Goal: Task Accomplishment & Management: Manage account settings

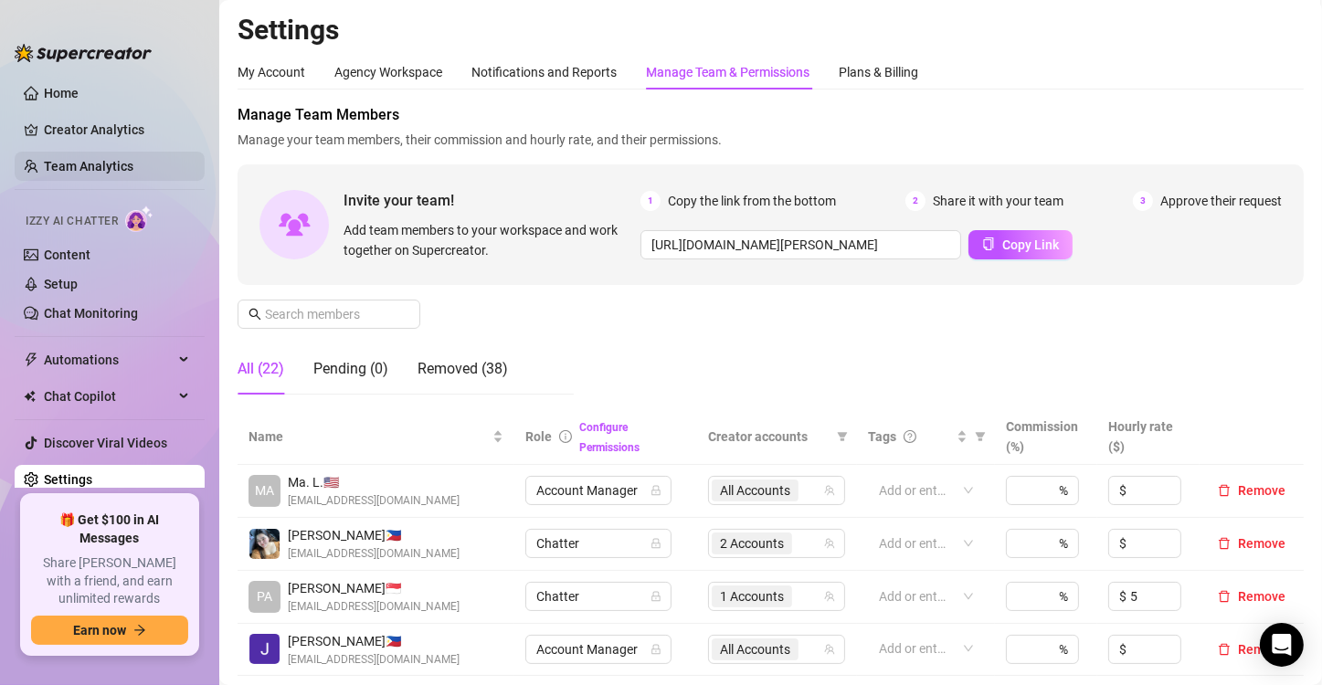
scroll to position [365, 0]
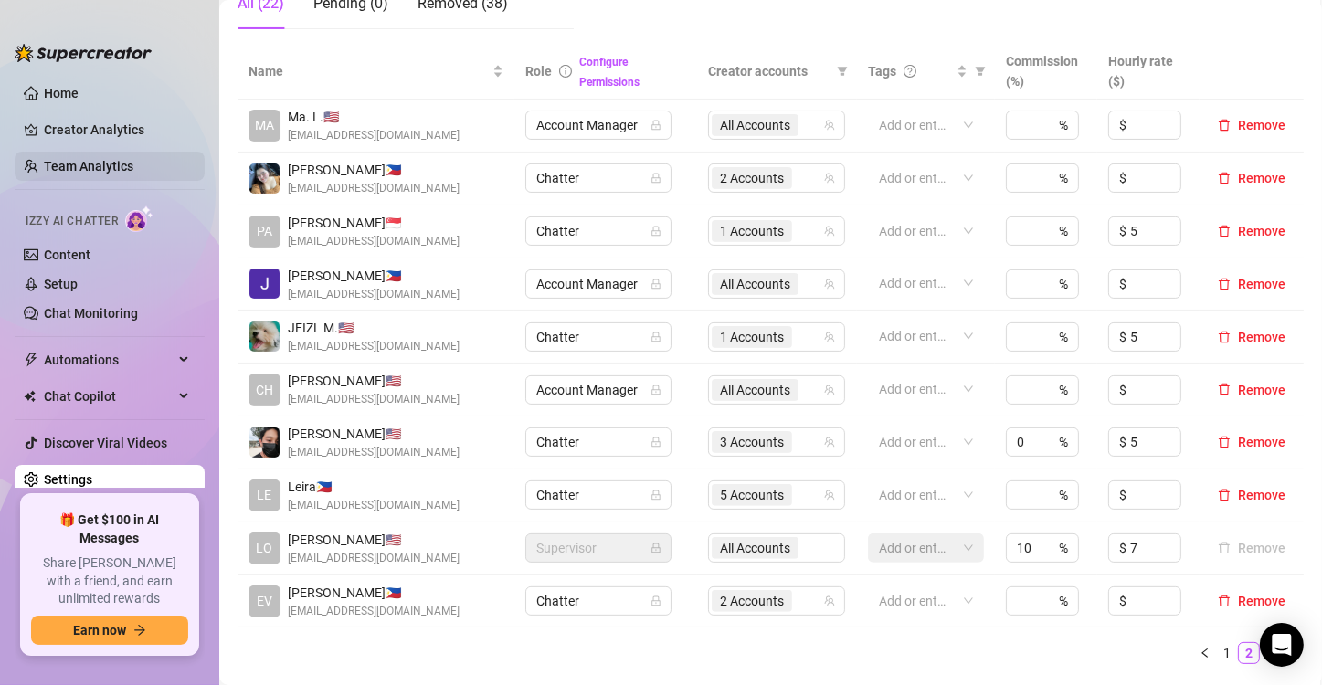
click at [127, 161] on link "Team Analytics" at bounding box center [89, 166] width 90 height 15
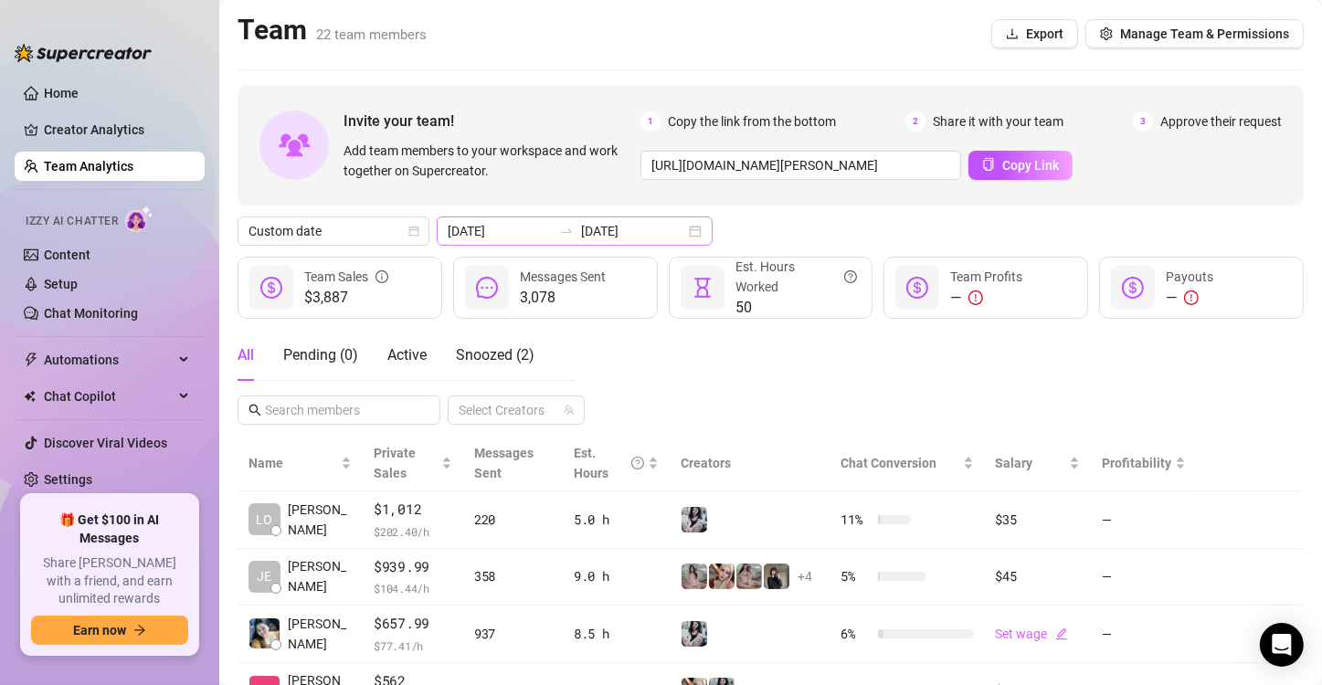
click at [682, 225] on div "[DATE] [DATE]" at bounding box center [575, 230] width 276 height 29
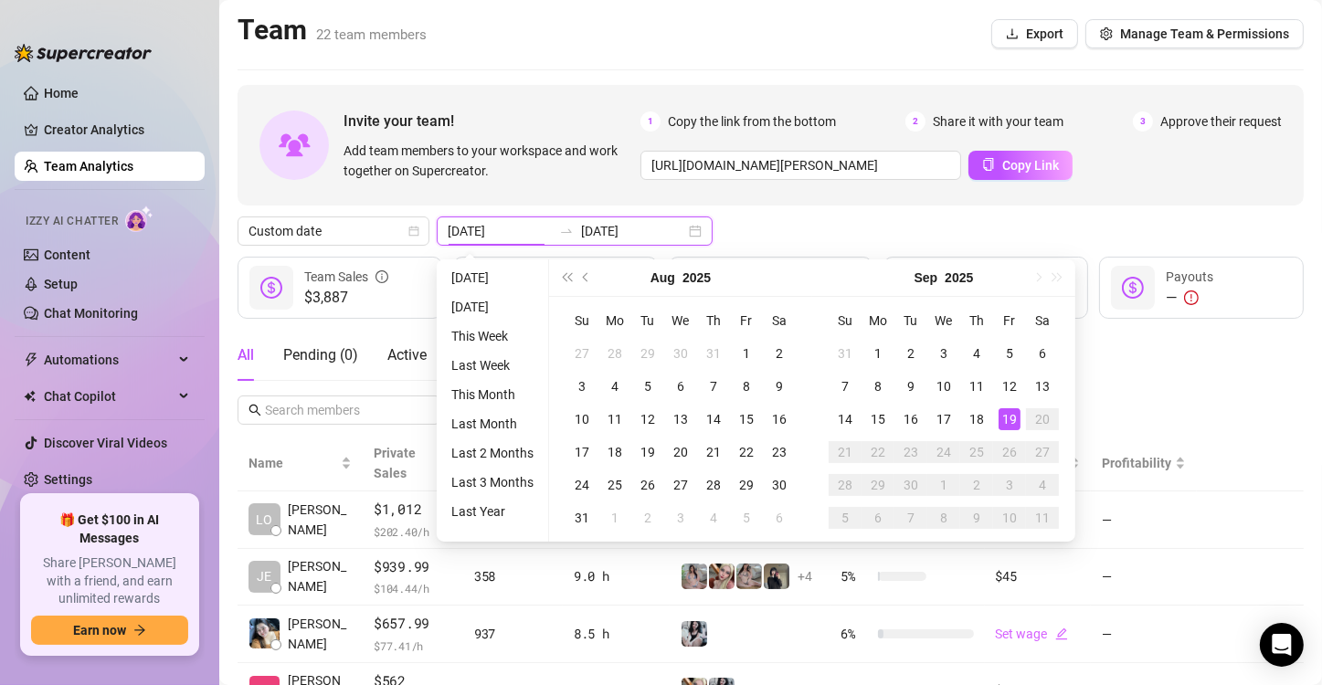
type input "[DATE]"
click at [877, 211] on div "Invite your team! Add team members to your workspace and work together on Super…" at bounding box center [770, 599] width 1066 height 1029
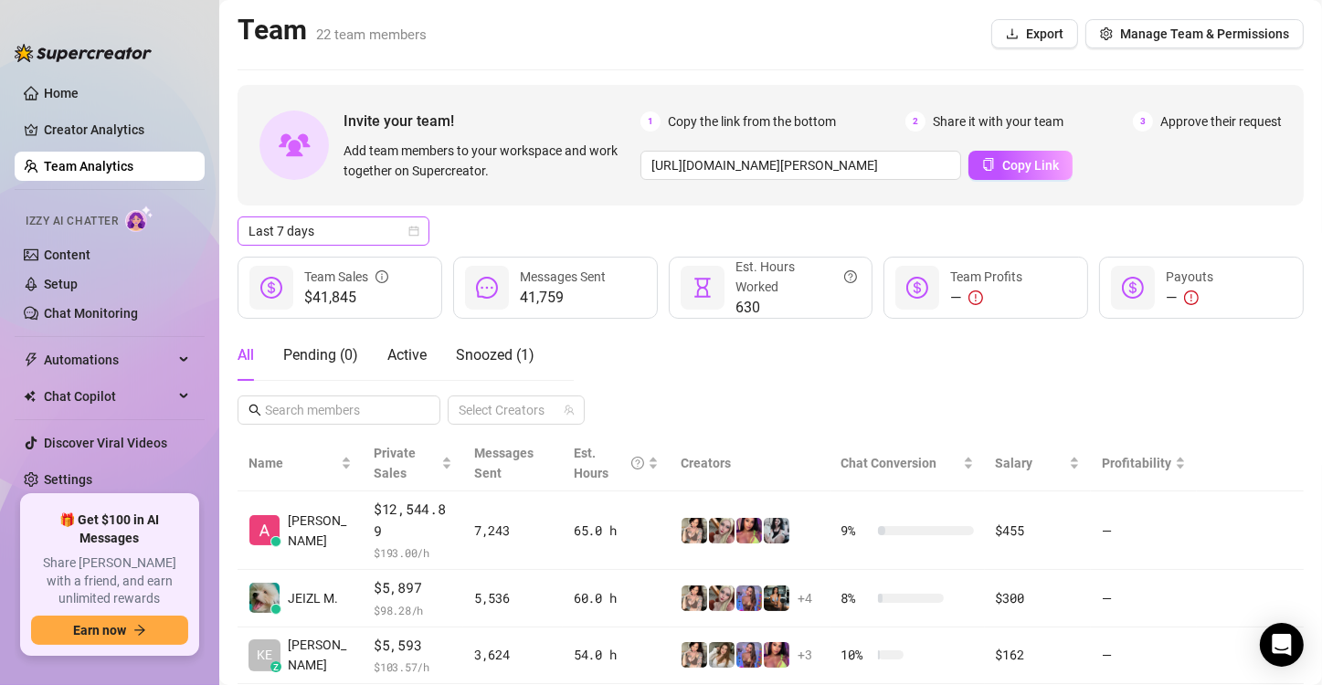
click at [408, 231] on icon "calendar" at bounding box center [413, 231] width 11 height 11
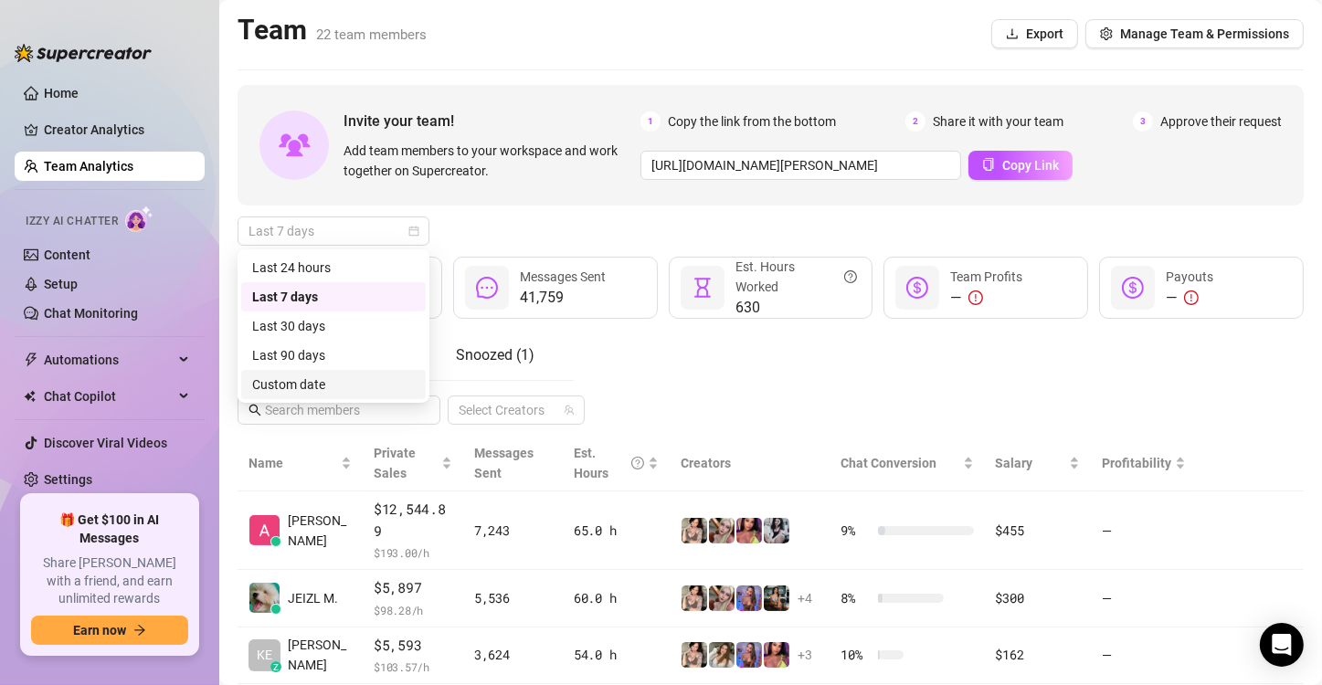
click at [375, 402] on div "Last 90 days Custom date Last 24 hours Last 7 days Last 30 days Last 90 days Cu…" at bounding box center [333, 325] width 192 height 153
click at [406, 391] on div "Custom date" at bounding box center [333, 384] width 163 height 20
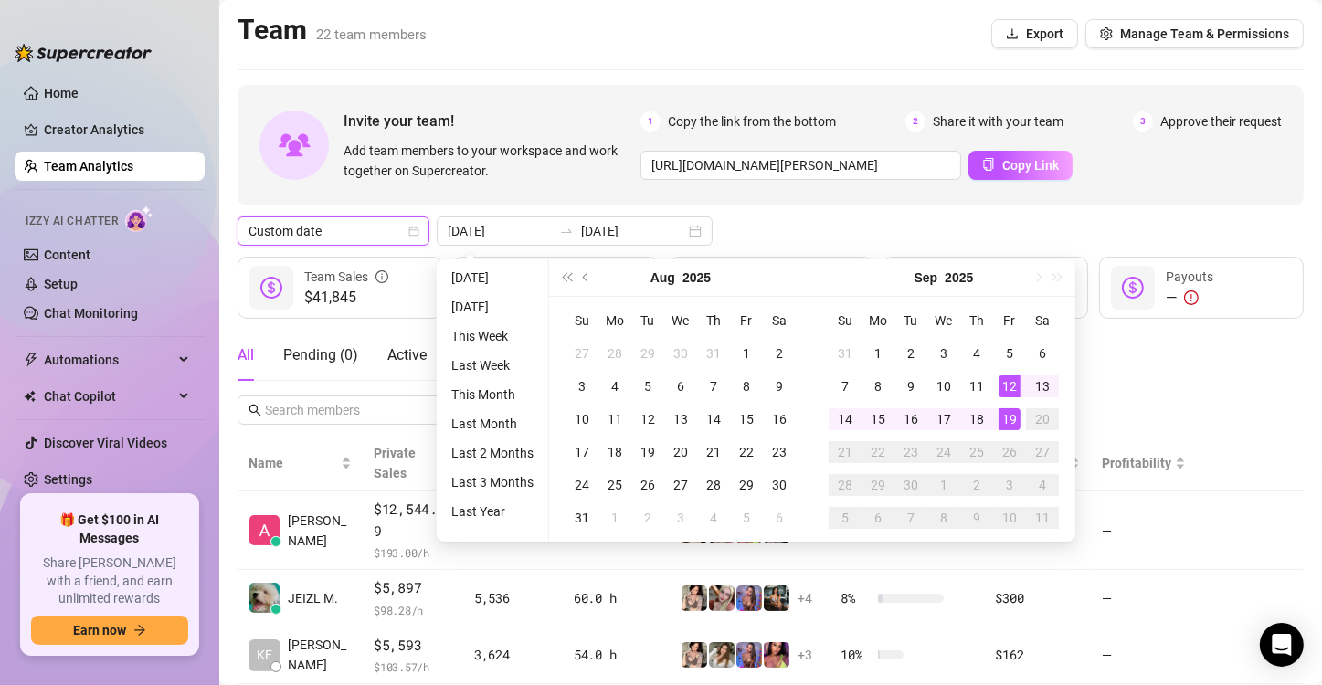
type input "[DATE]"
click at [1014, 425] on div "19" at bounding box center [1009, 419] width 22 height 22
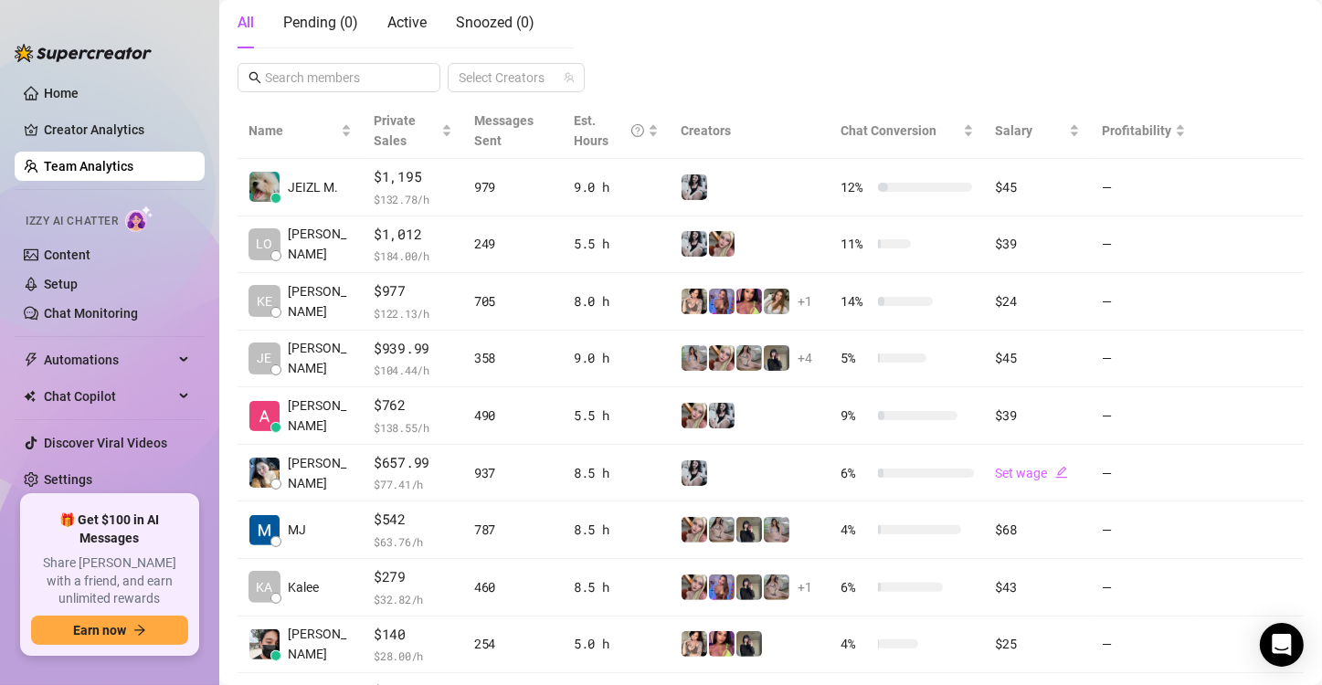
scroll to position [365, 0]
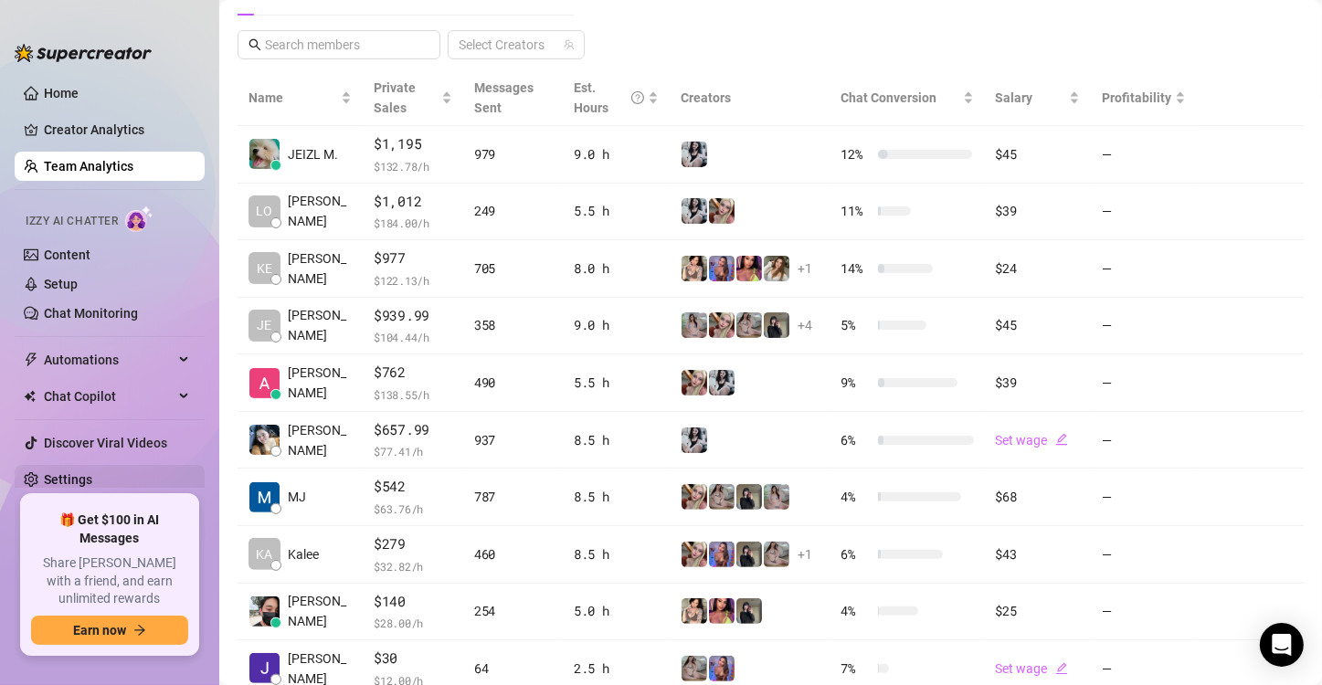
click at [92, 480] on link "Settings" at bounding box center [68, 479] width 48 height 15
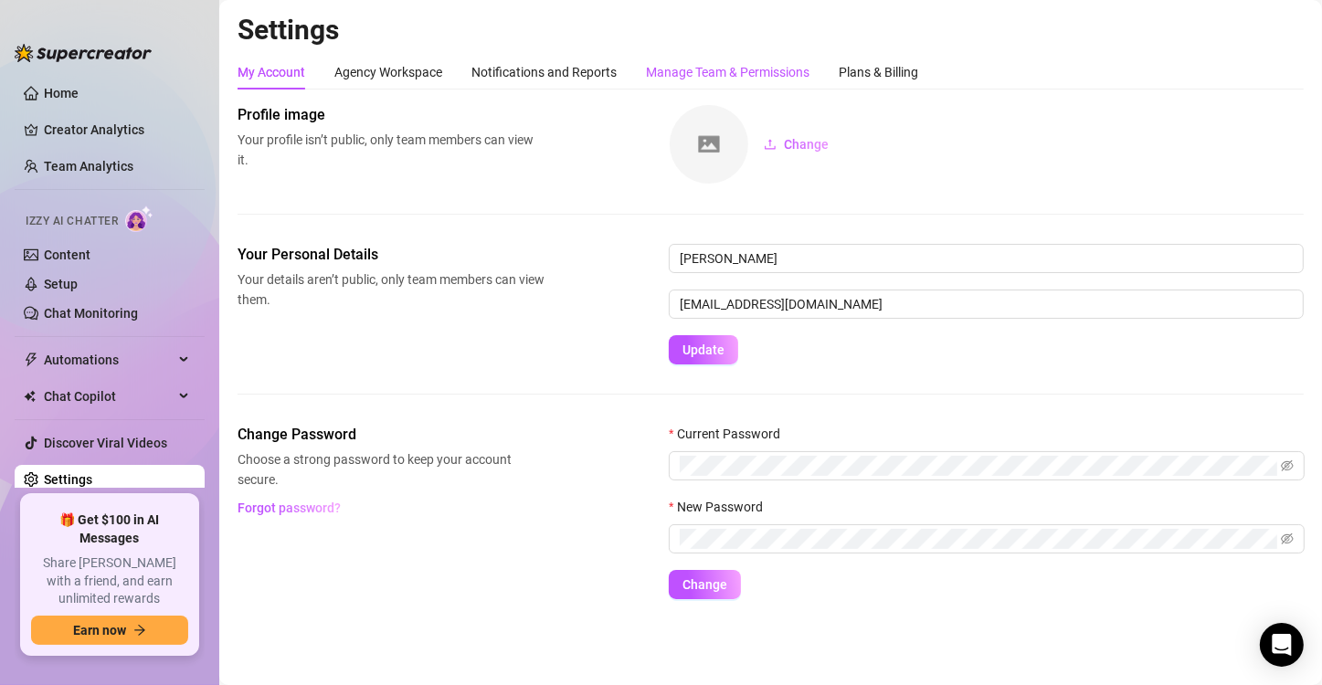
click at [770, 71] on div "Manage Team & Permissions" at bounding box center [727, 72] width 163 height 20
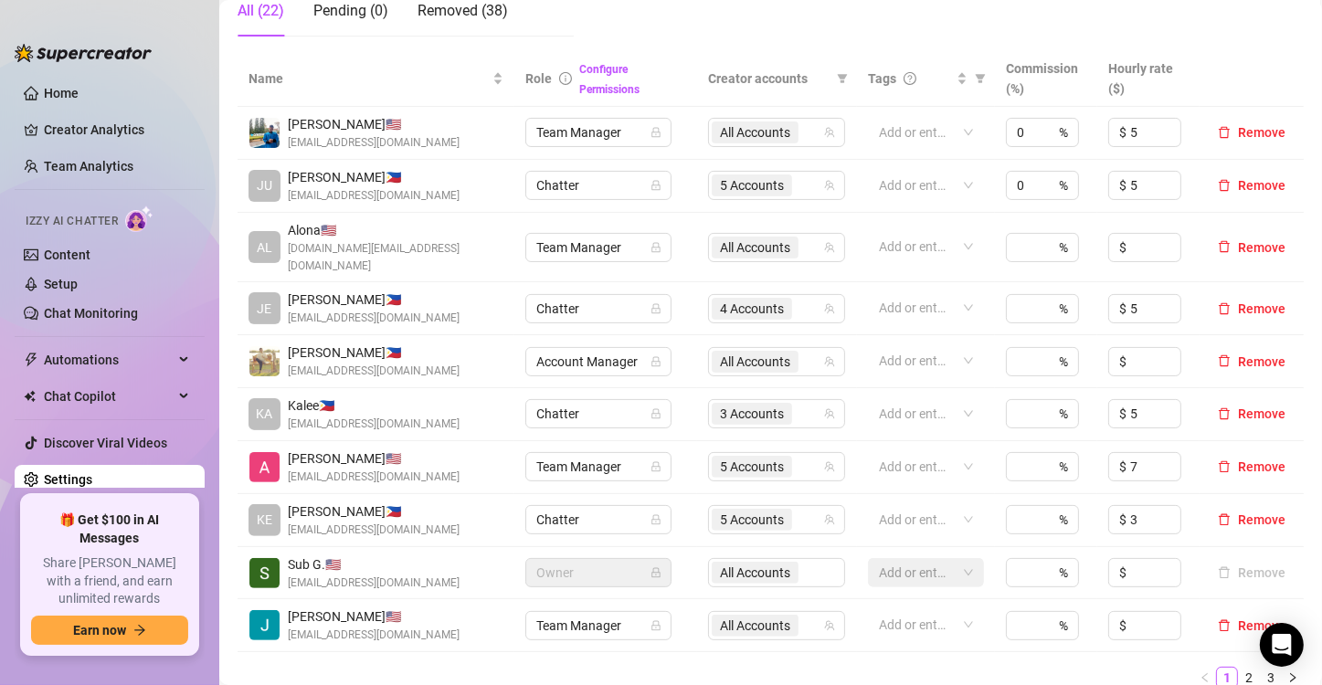
scroll to position [365, 0]
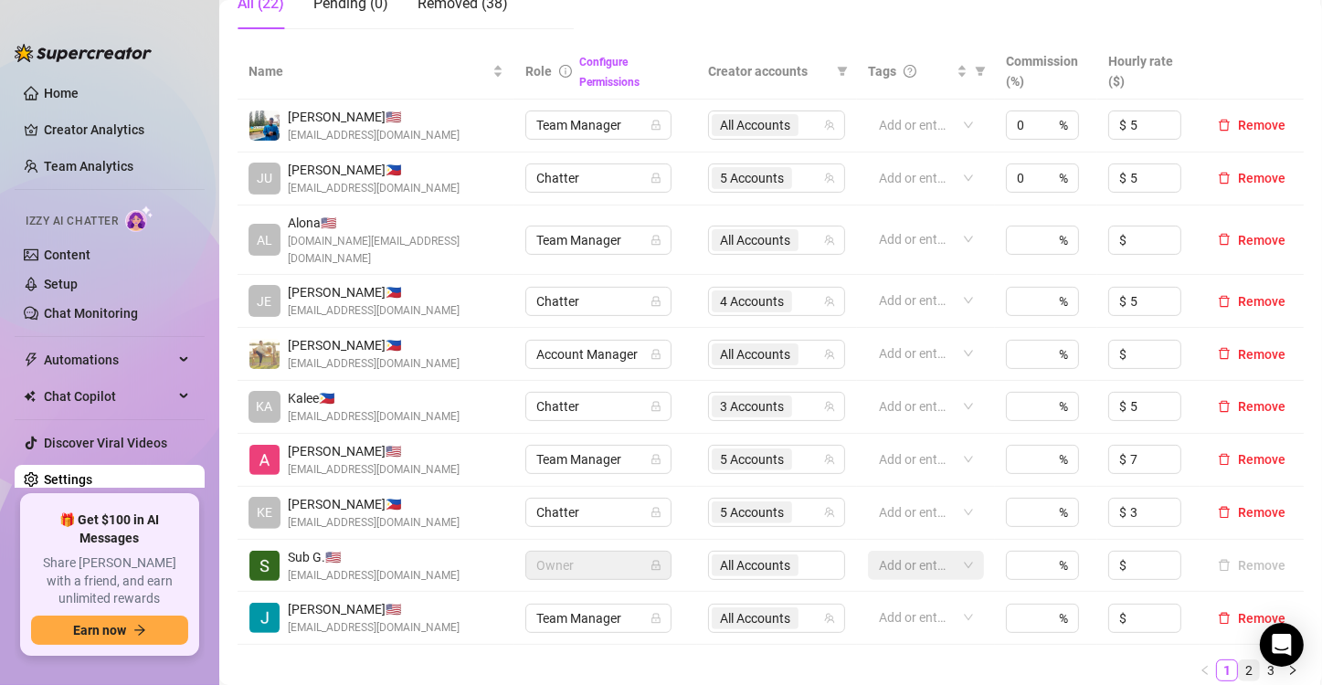
click at [1239, 660] on link "2" at bounding box center [1249, 670] width 20 height 20
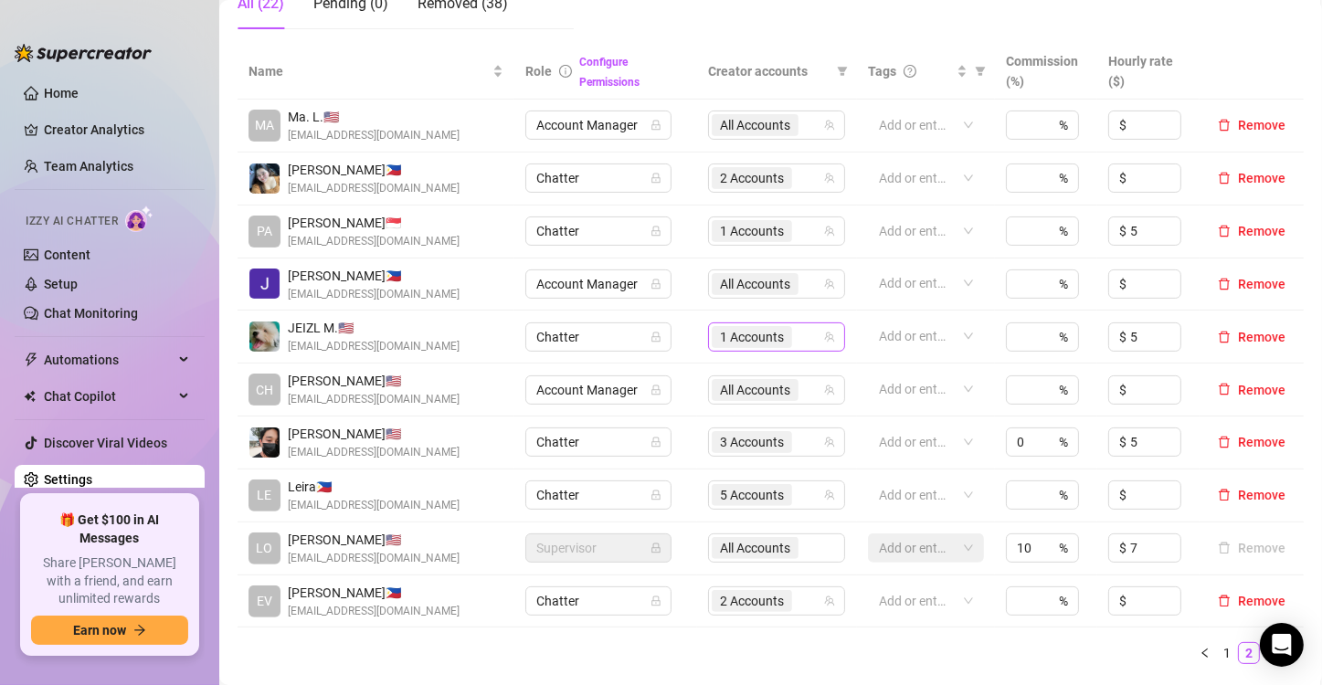
click at [775, 329] on span "1 Accounts" at bounding box center [752, 337] width 64 height 20
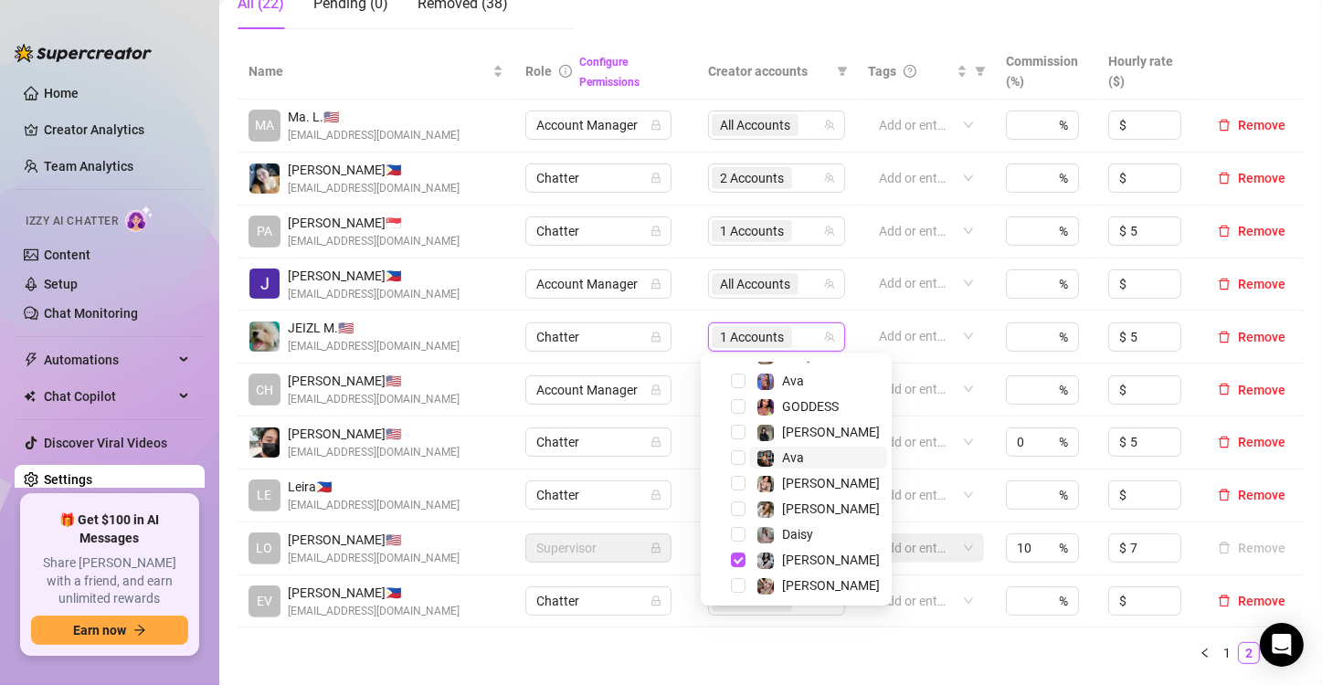
scroll to position [47, 0]
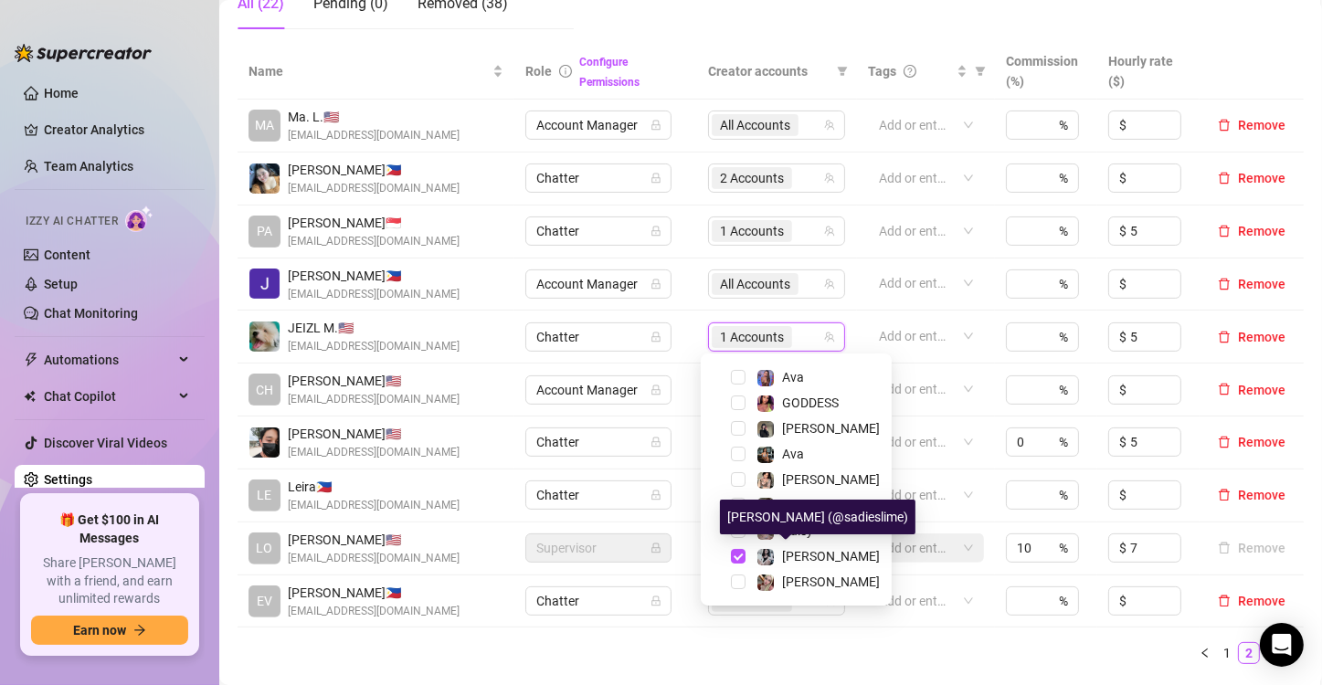
drag, startPoint x: 790, startPoint y: 560, endPoint x: 767, endPoint y: 595, distance: 41.5
click at [790, 561] on span "[PERSON_NAME]" at bounding box center [831, 556] width 98 height 15
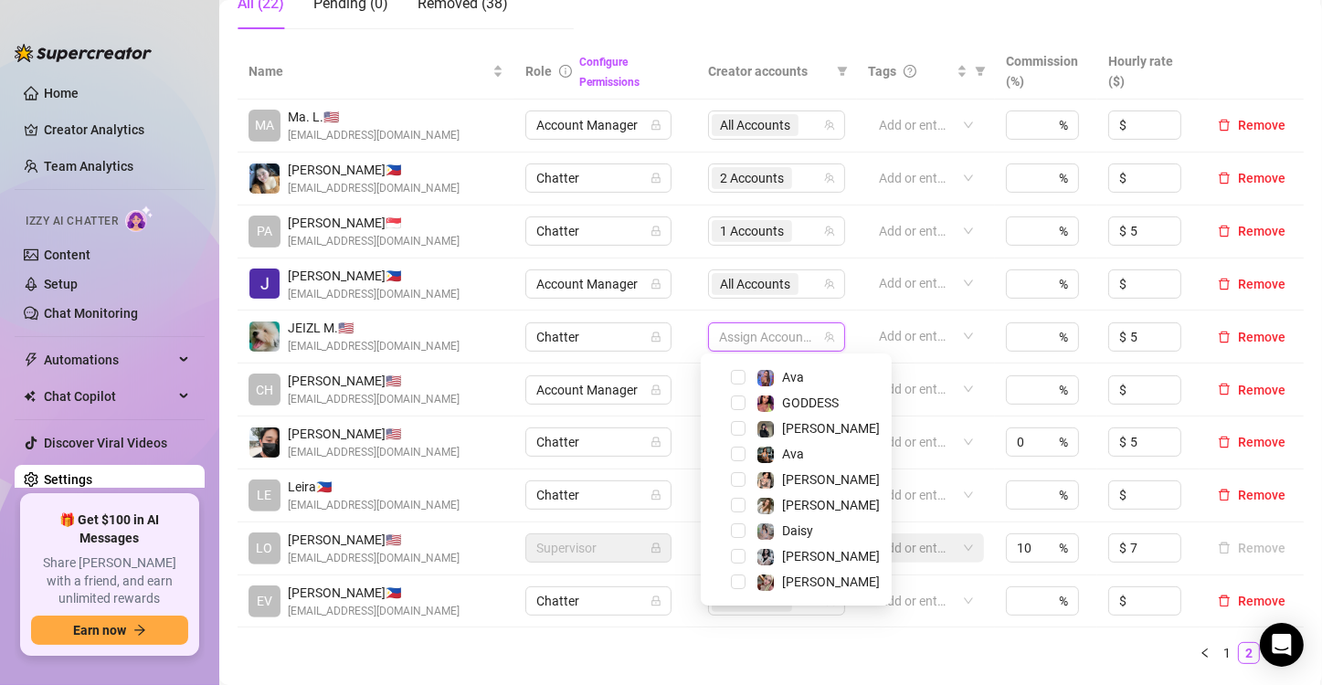
click at [770, 643] on ul "1 2 3" at bounding box center [770, 653] width 1066 height 22
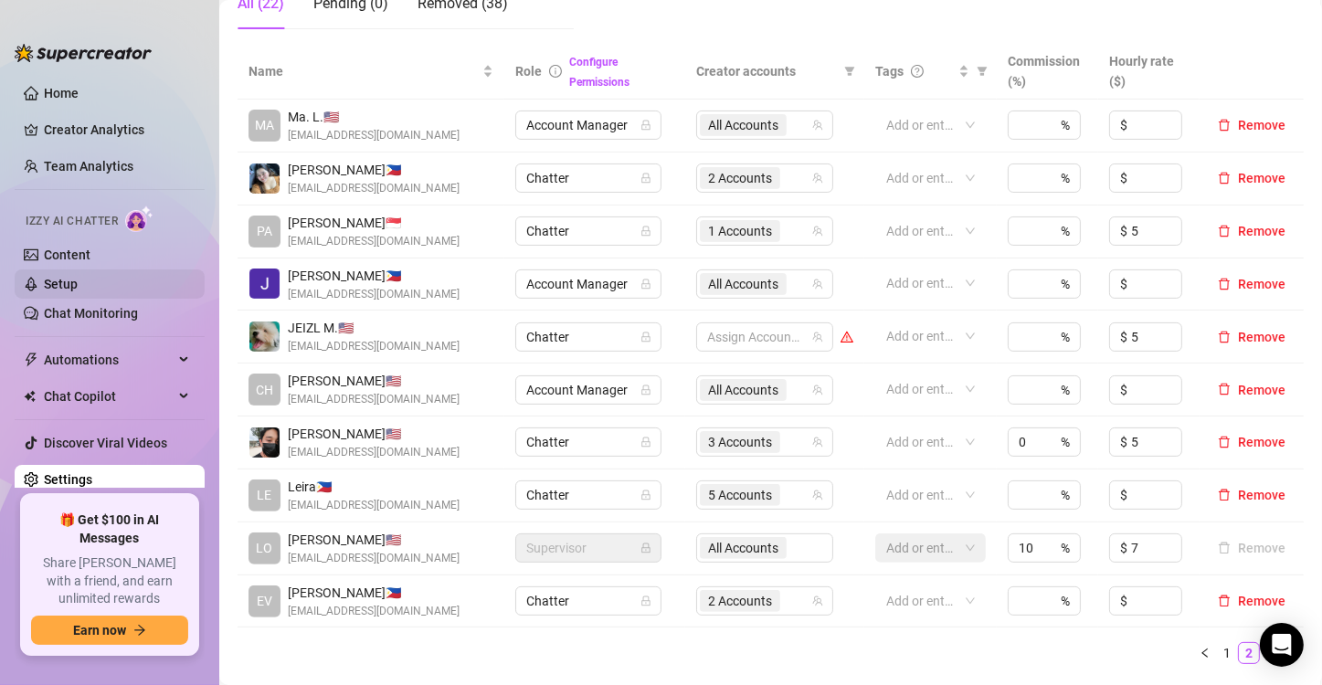
click at [78, 277] on link "Setup" at bounding box center [61, 284] width 34 height 15
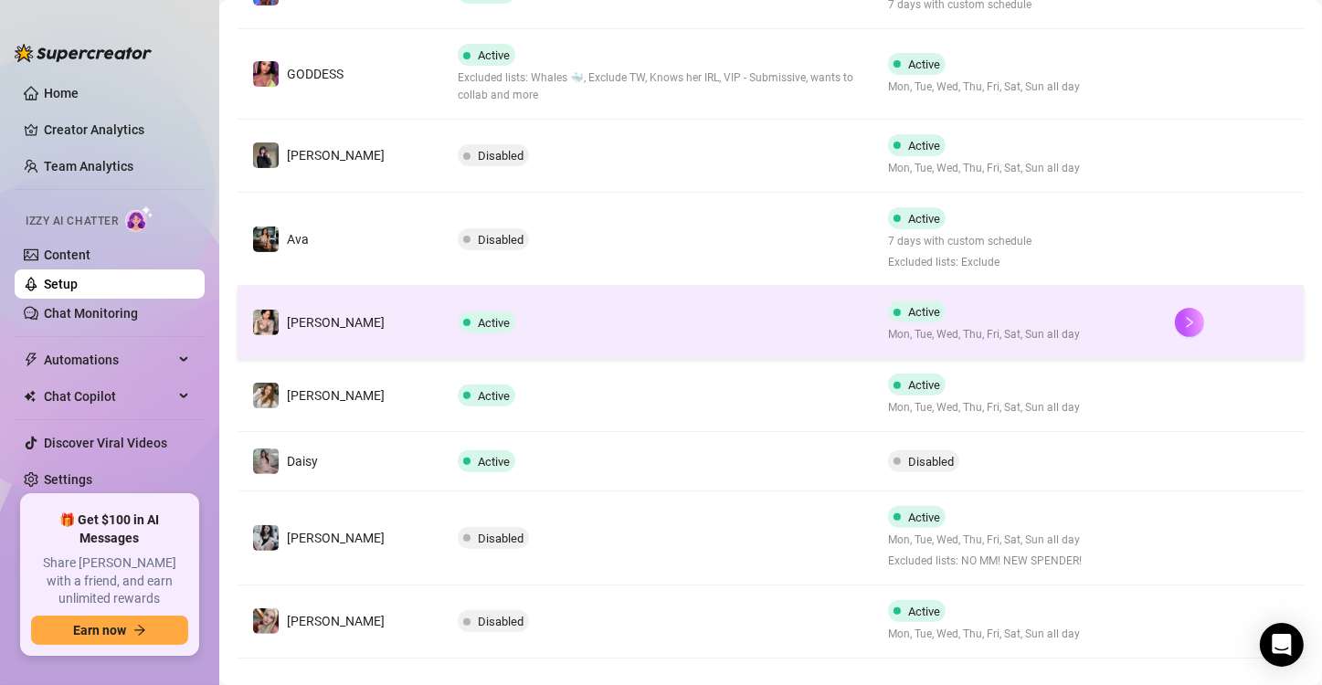
scroll to position [528, 0]
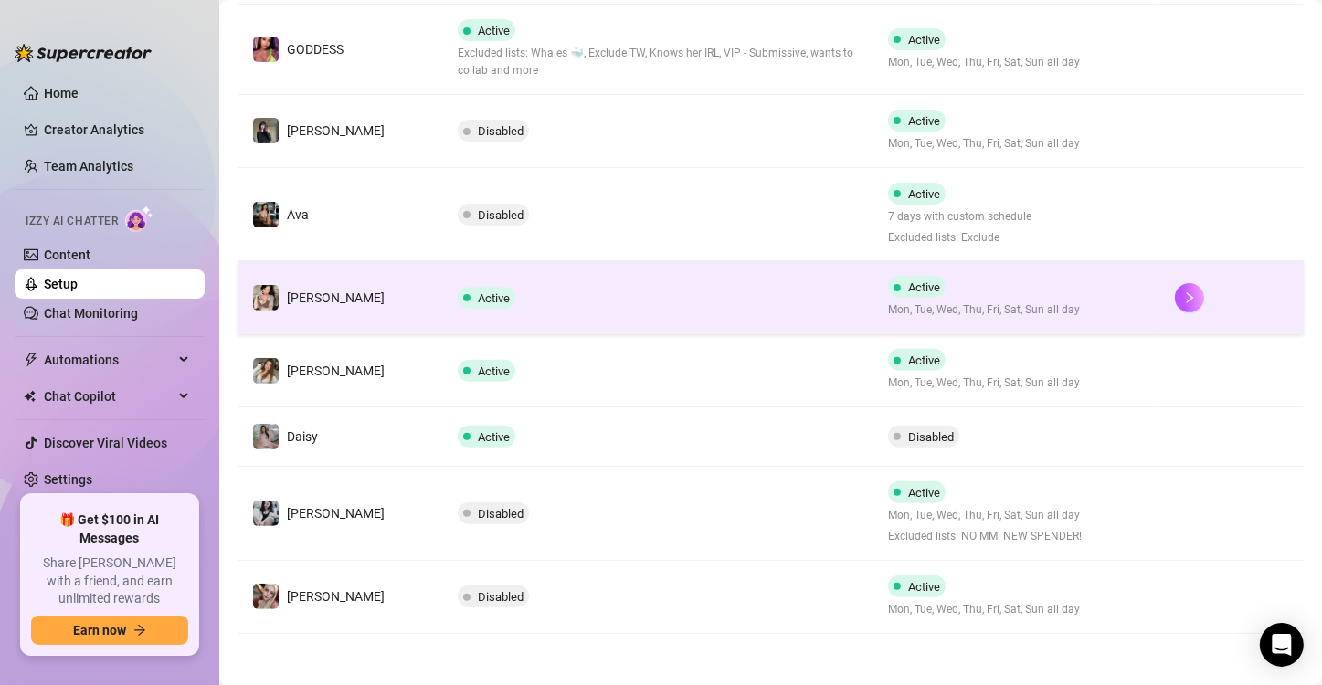
click at [729, 288] on td "Active" at bounding box center [658, 297] width 430 height 73
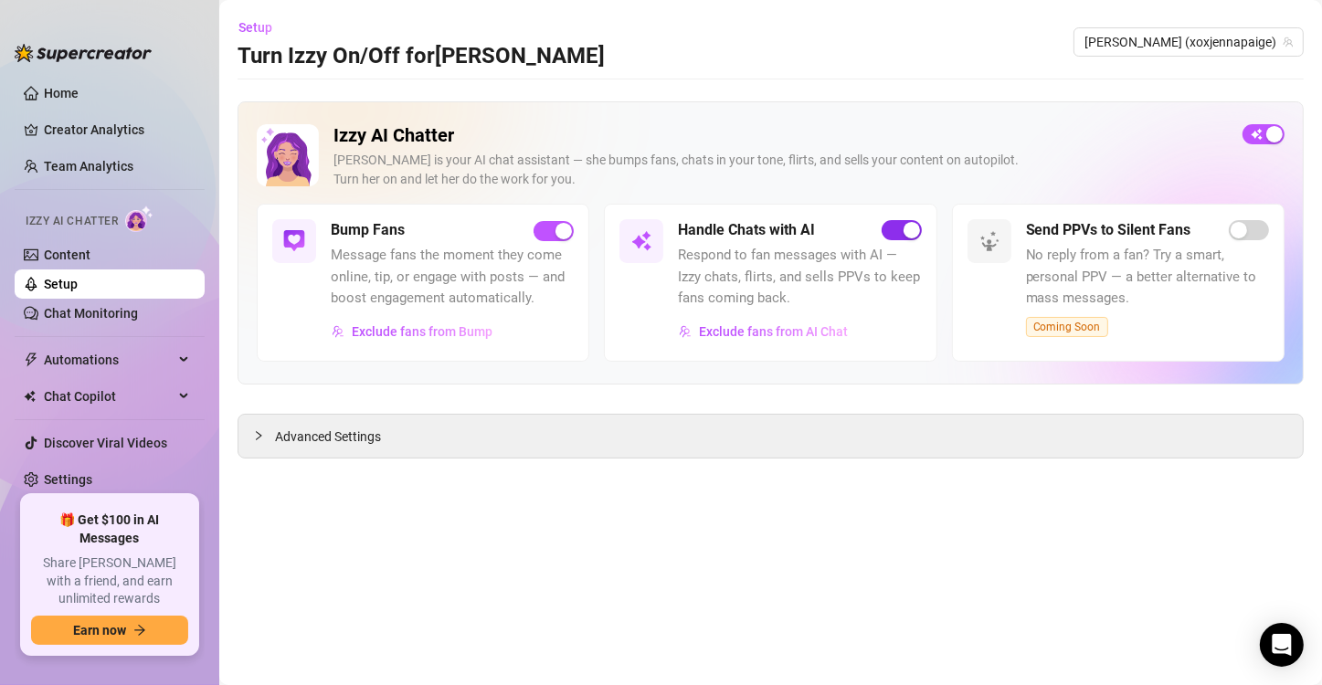
click at [888, 228] on span "button" at bounding box center [901, 230] width 40 height 20
click at [1198, 47] on span "Jenna (xoxjennapaige)" at bounding box center [1188, 41] width 208 height 27
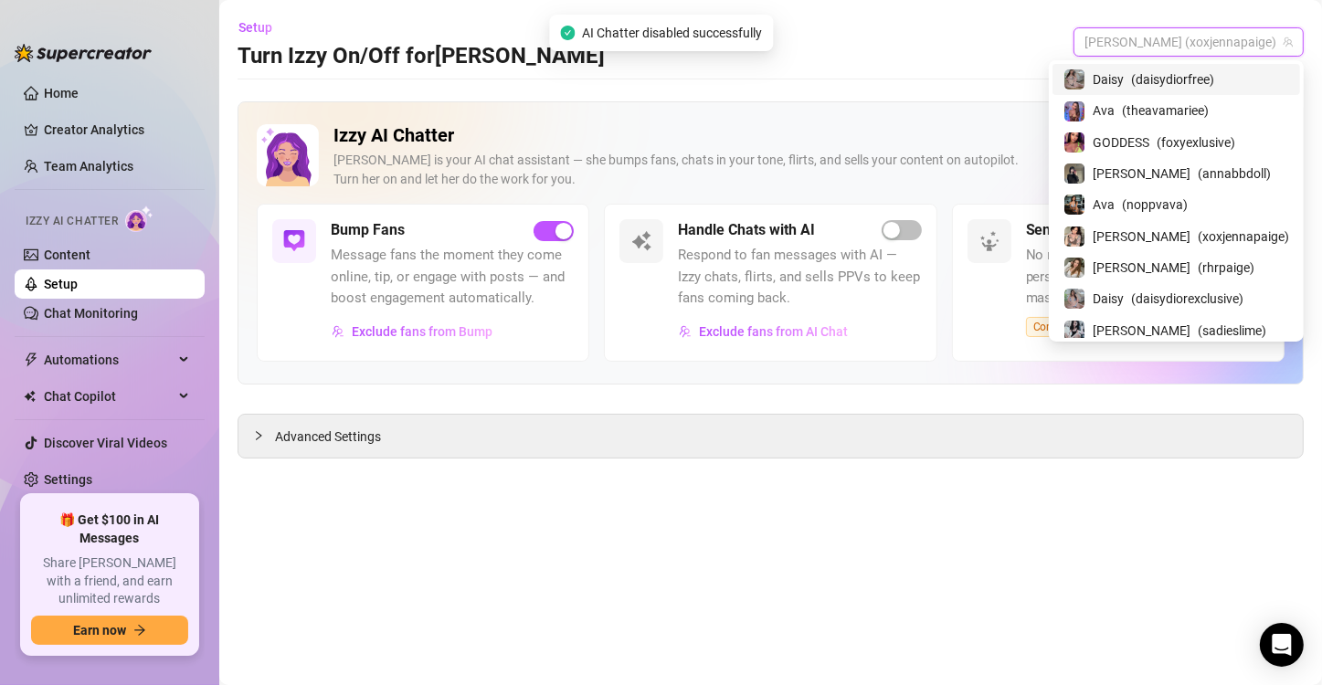
click at [1199, 79] on span "( daisydiorfree )" at bounding box center [1172, 79] width 83 height 20
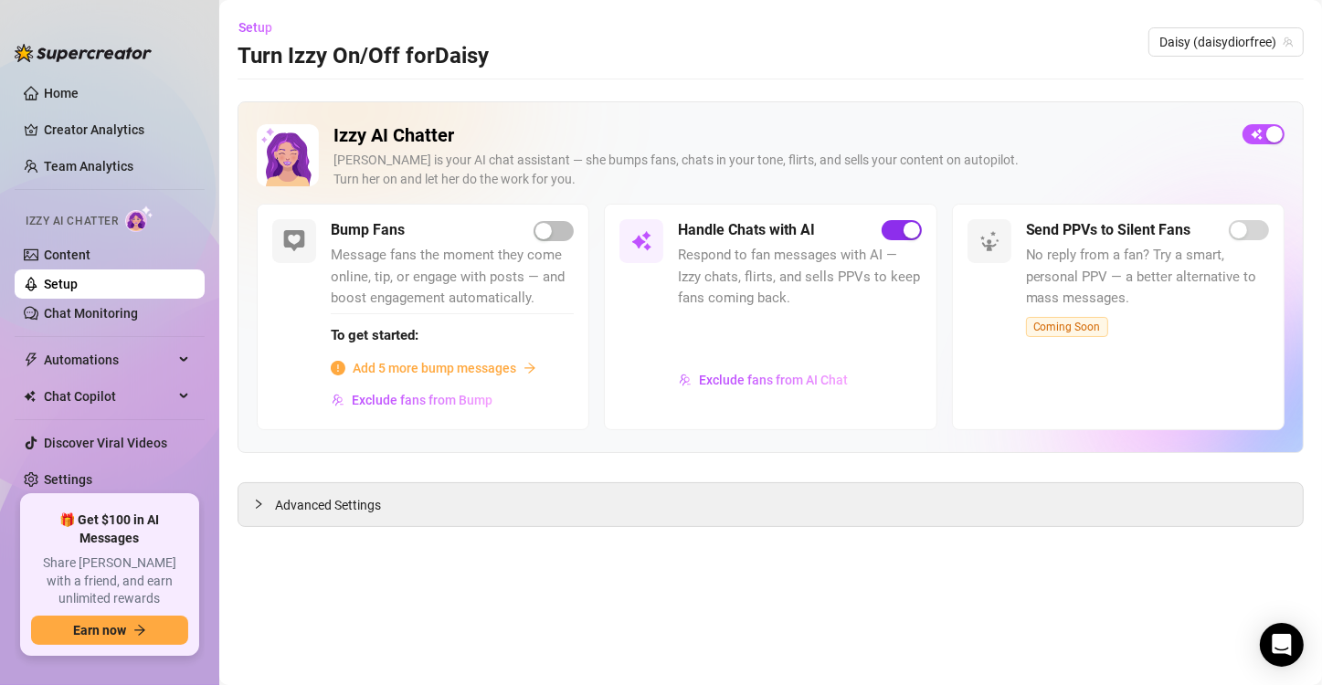
click at [903, 237] on div "button" at bounding box center [911, 230] width 16 height 16
click at [1212, 52] on span "Daisy (daisydiorfree)" at bounding box center [1225, 41] width 133 height 27
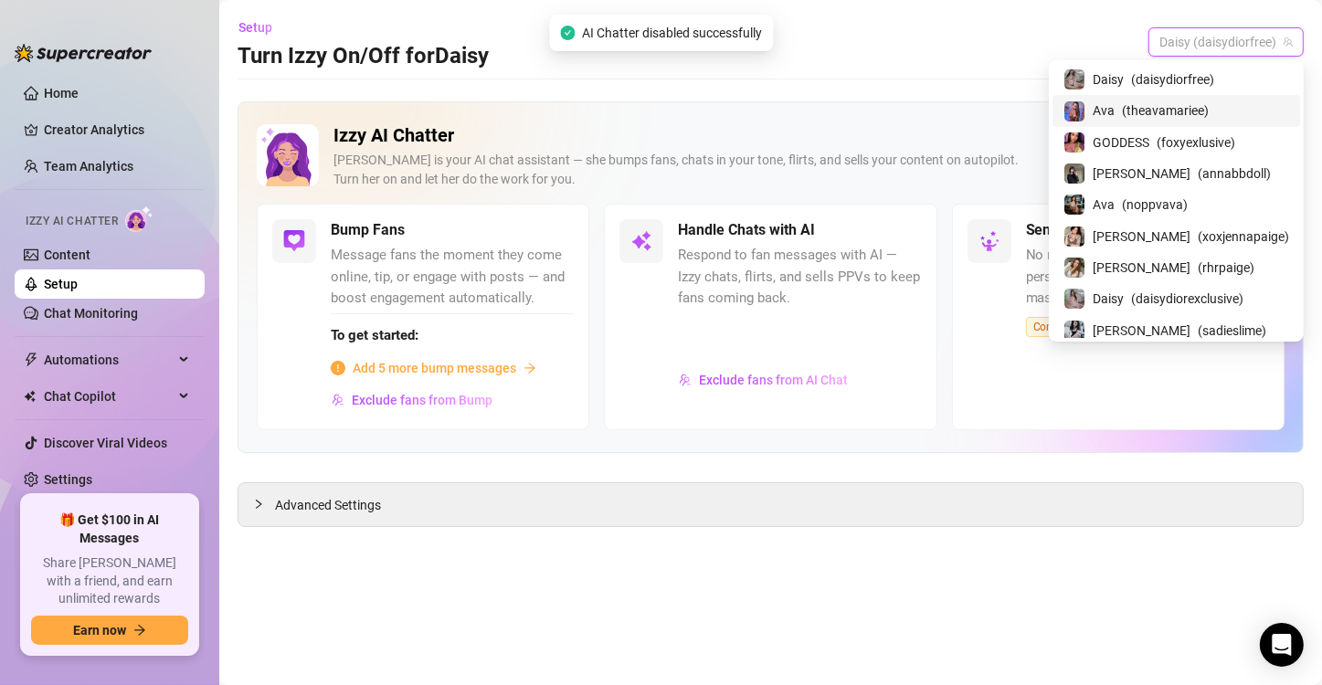
click at [1208, 116] on span "( theavamariee )" at bounding box center [1165, 110] width 87 height 20
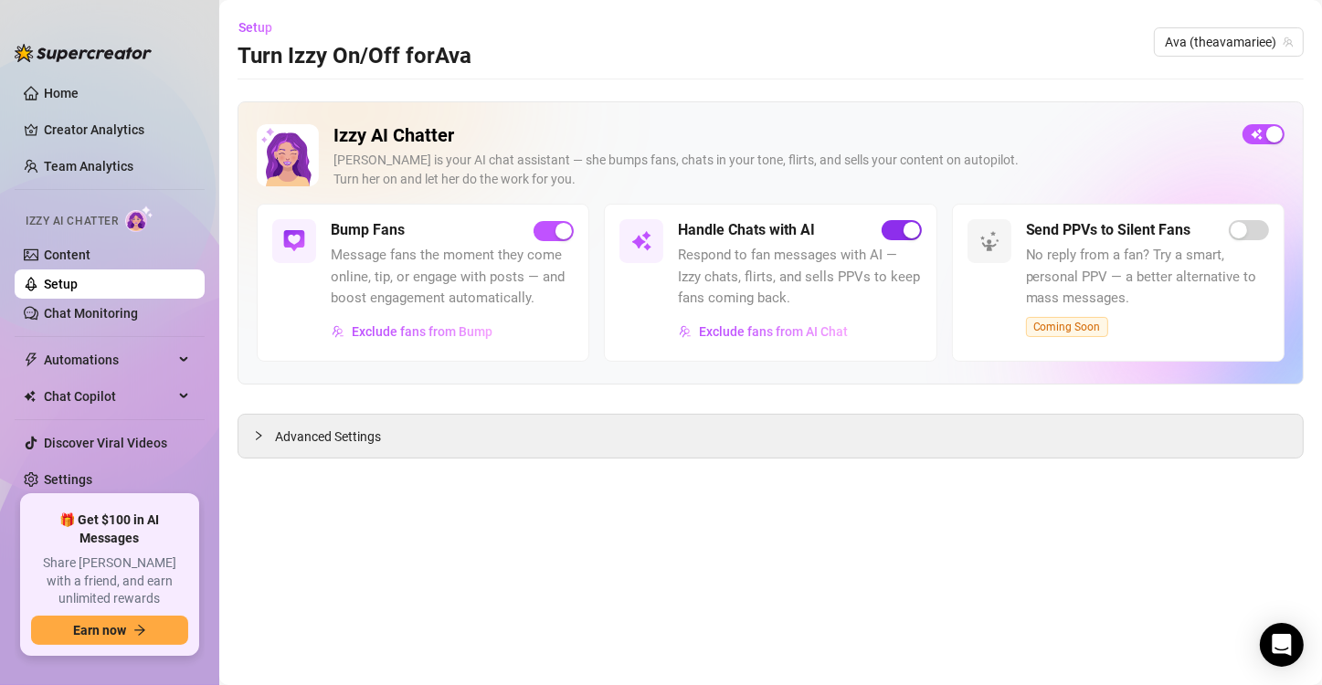
click at [901, 237] on span "button" at bounding box center [901, 230] width 40 height 20
click at [1198, 57] on div "Setup Turn Izzy On/Off for Ava Ava (theavamariee)" at bounding box center [770, 42] width 1066 height 58
click at [1203, 49] on span "Ava (theavamariee)" at bounding box center [1229, 41] width 128 height 27
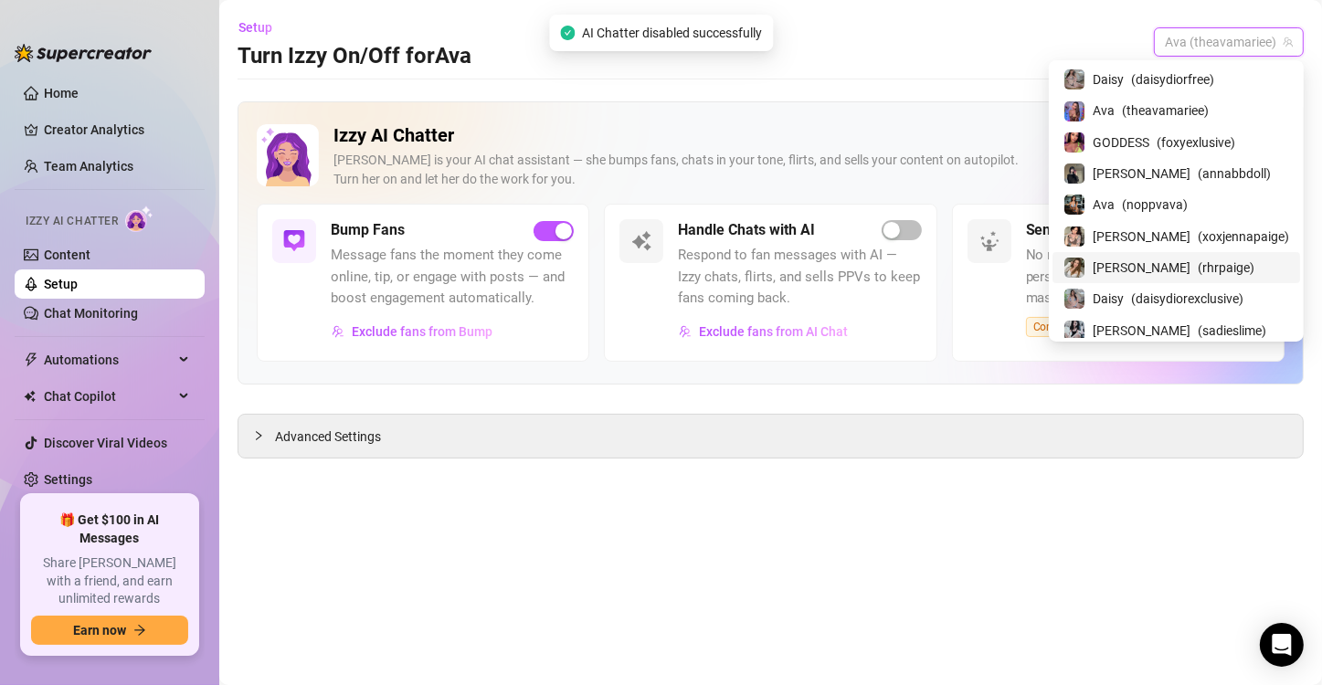
click at [1240, 275] on div "Paige ( rhrpaige )" at bounding box center [1176, 268] width 226 height 22
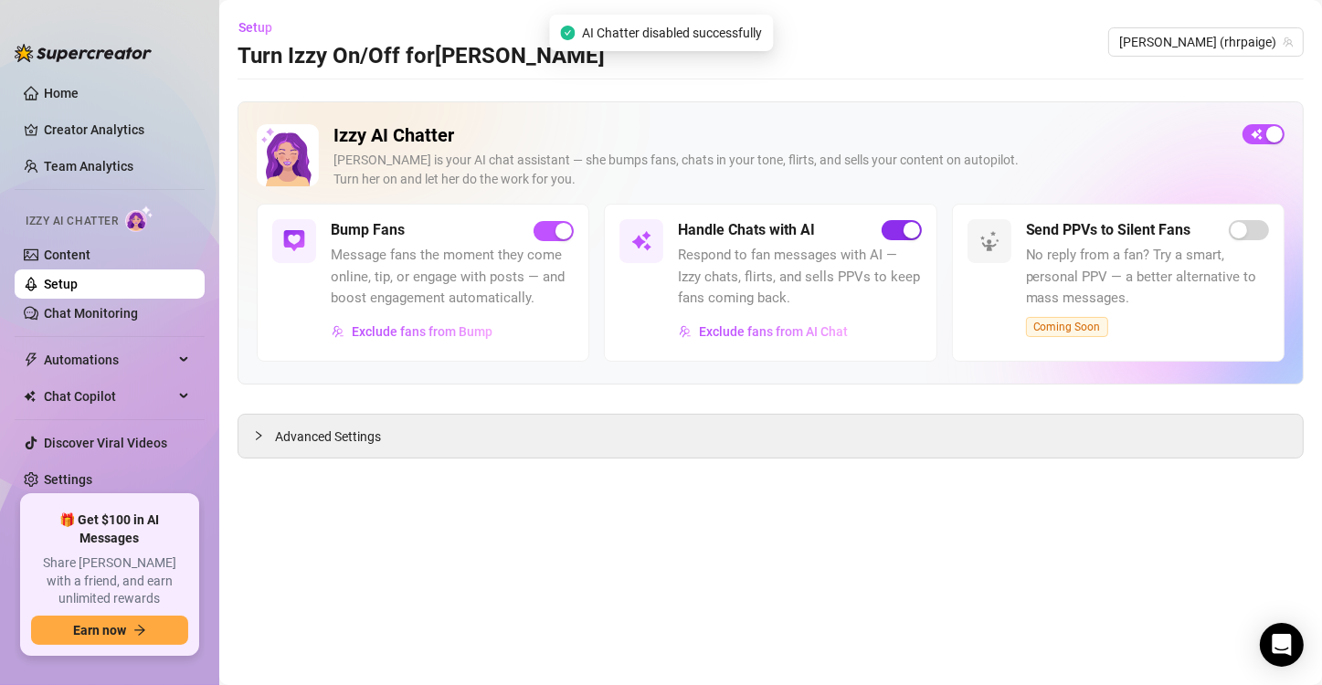
click at [908, 229] on div "button" at bounding box center [911, 230] width 16 height 16
click at [1239, 58] on div "Setup Turn Izzy On/Off for Paige Paige (rhrpaige)" at bounding box center [770, 42] width 1066 height 58
click at [1241, 45] on span "Paige (rhrpaige)" at bounding box center [1206, 41] width 174 height 27
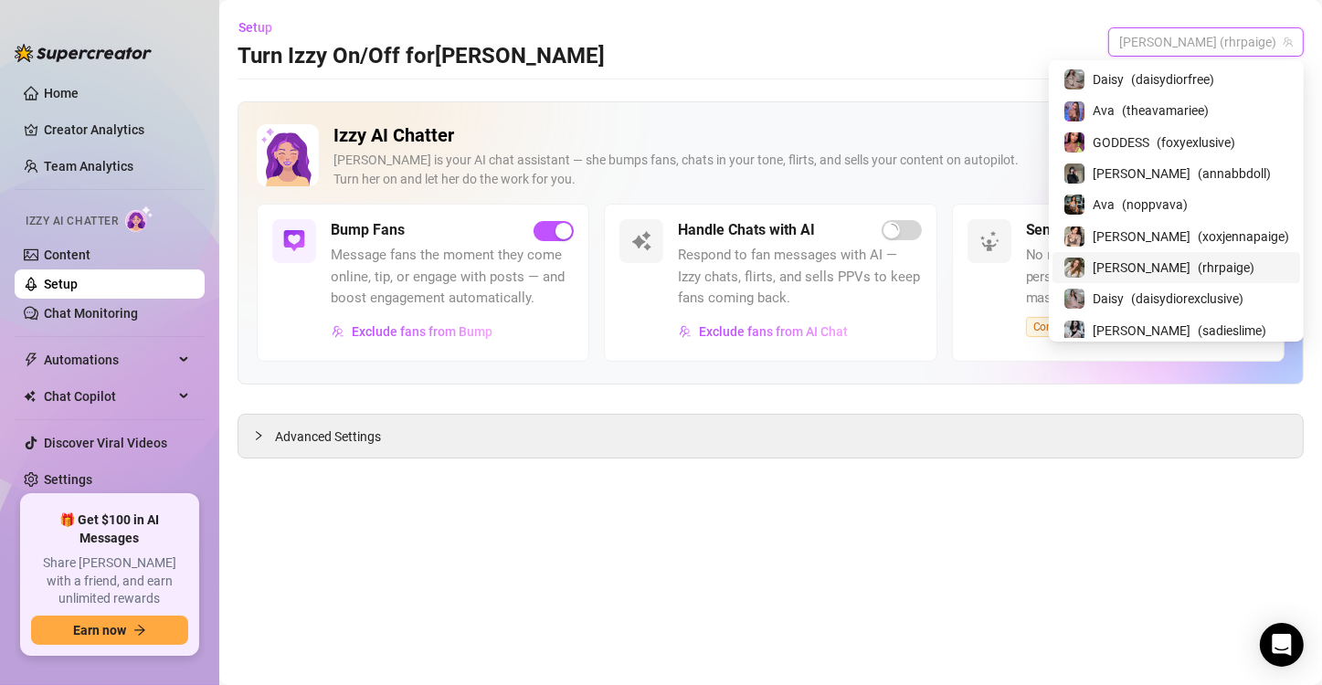
scroll to position [38, 0]
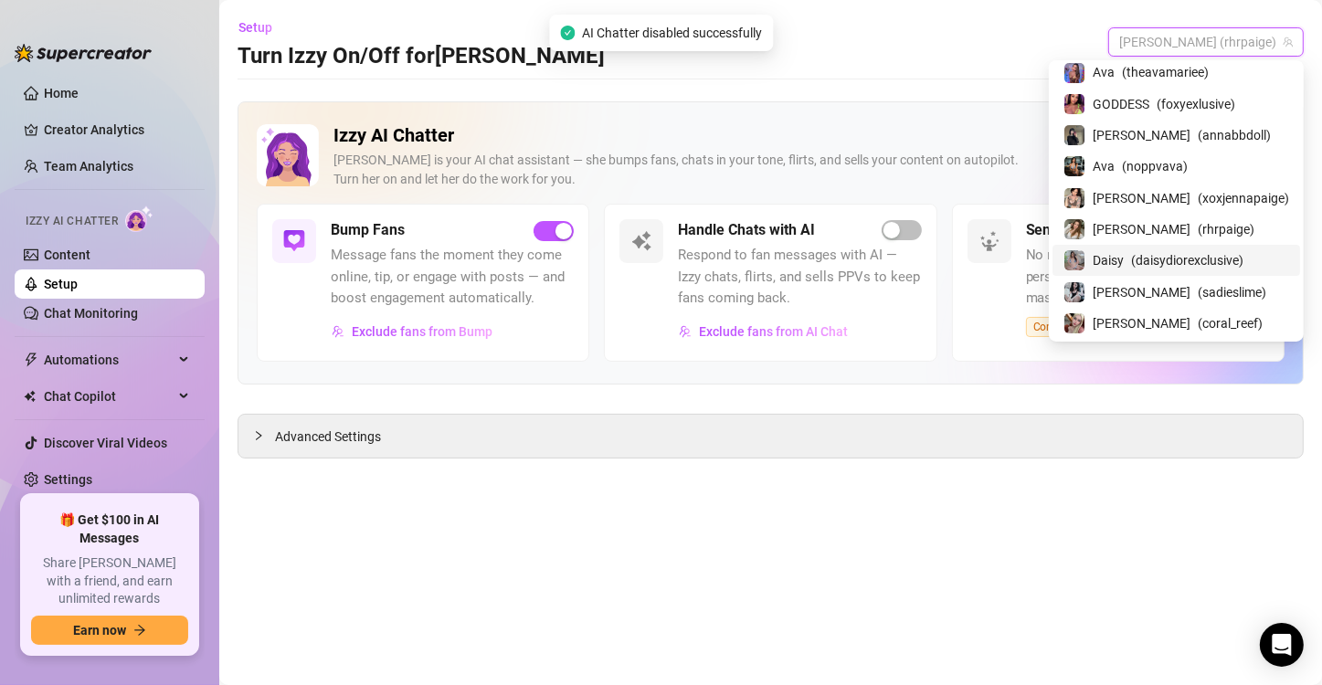
click at [1243, 260] on span "( daisydiorexclusive )" at bounding box center [1187, 260] width 112 height 20
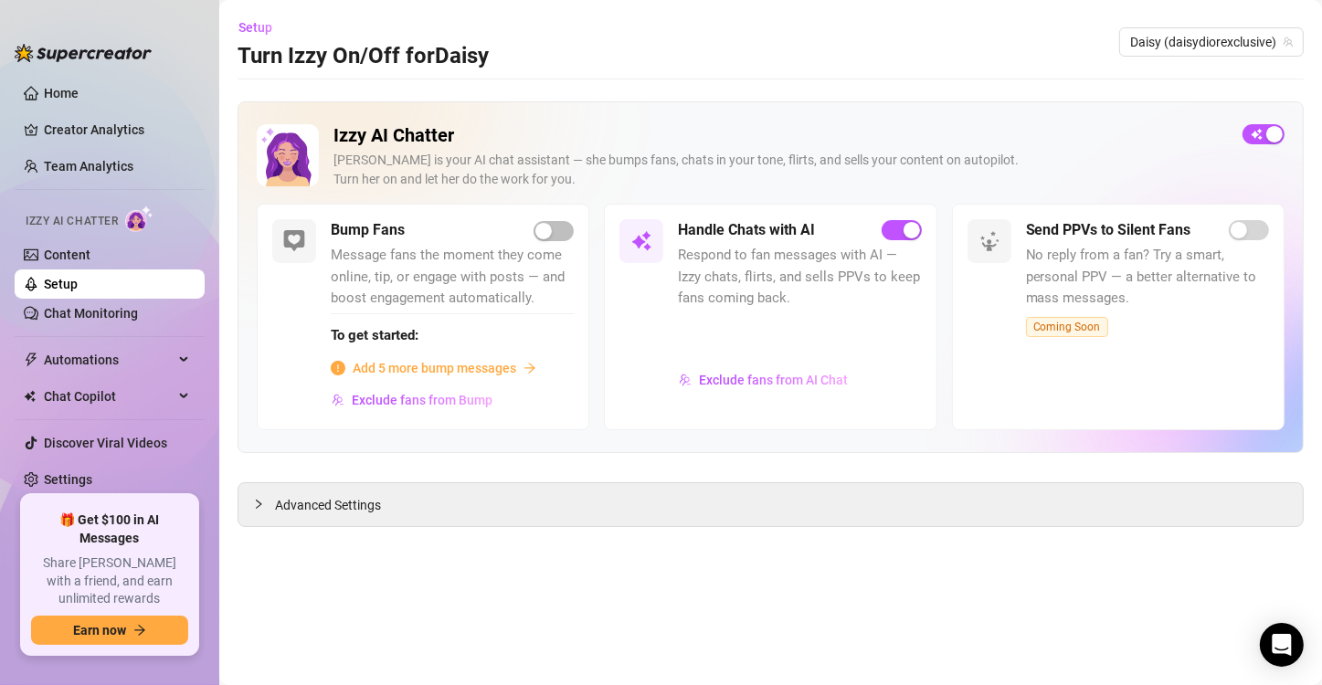
click at [914, 235] on div "button" at bounding box center [911, 230] width 16 height 16
click at [1234, 25] on div "Setup Turn Izzy On/Off for Daisy Daisy (daisydiorexclusive)" at bounding box center [770, 42] width 1066 height 58
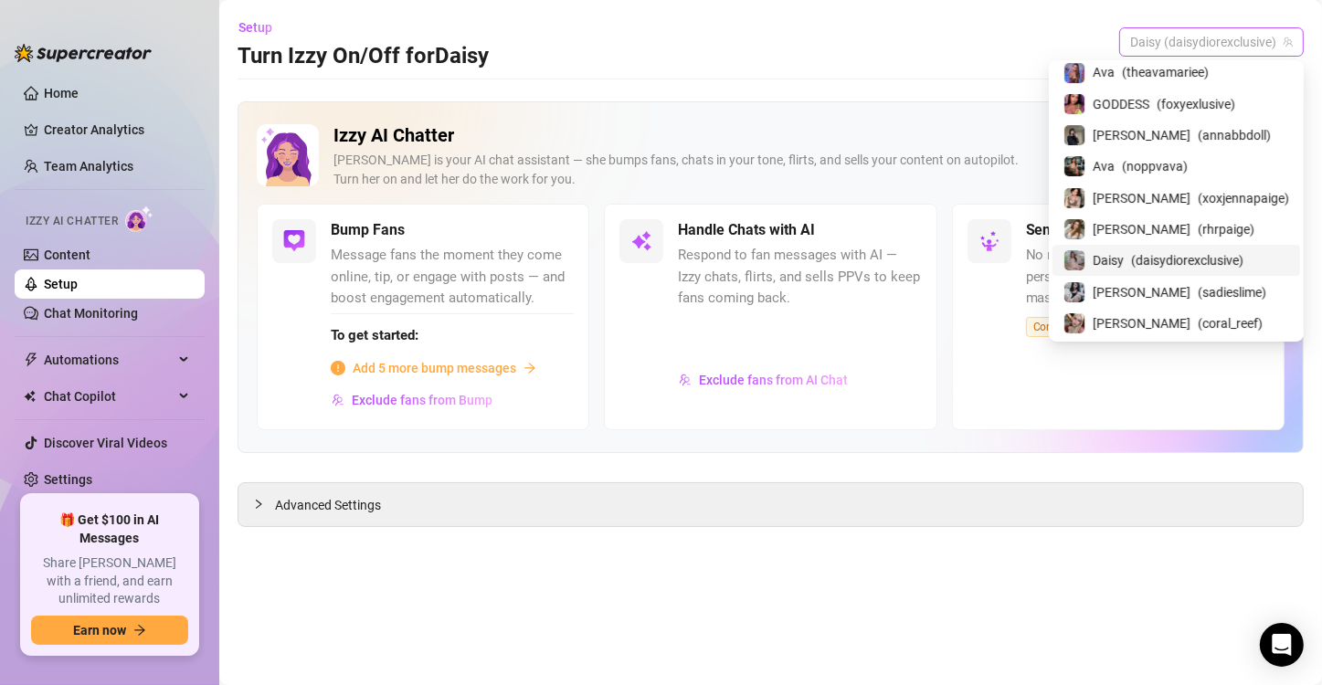
click at [1252, 37] on span "Daisy (daisydiorexclusive)" at bounding box center [1211, 41] width 163 height 27
click at [1198, 290] on span "( sadieslime )" at bounding box center [1231, 292] width 69 height 20
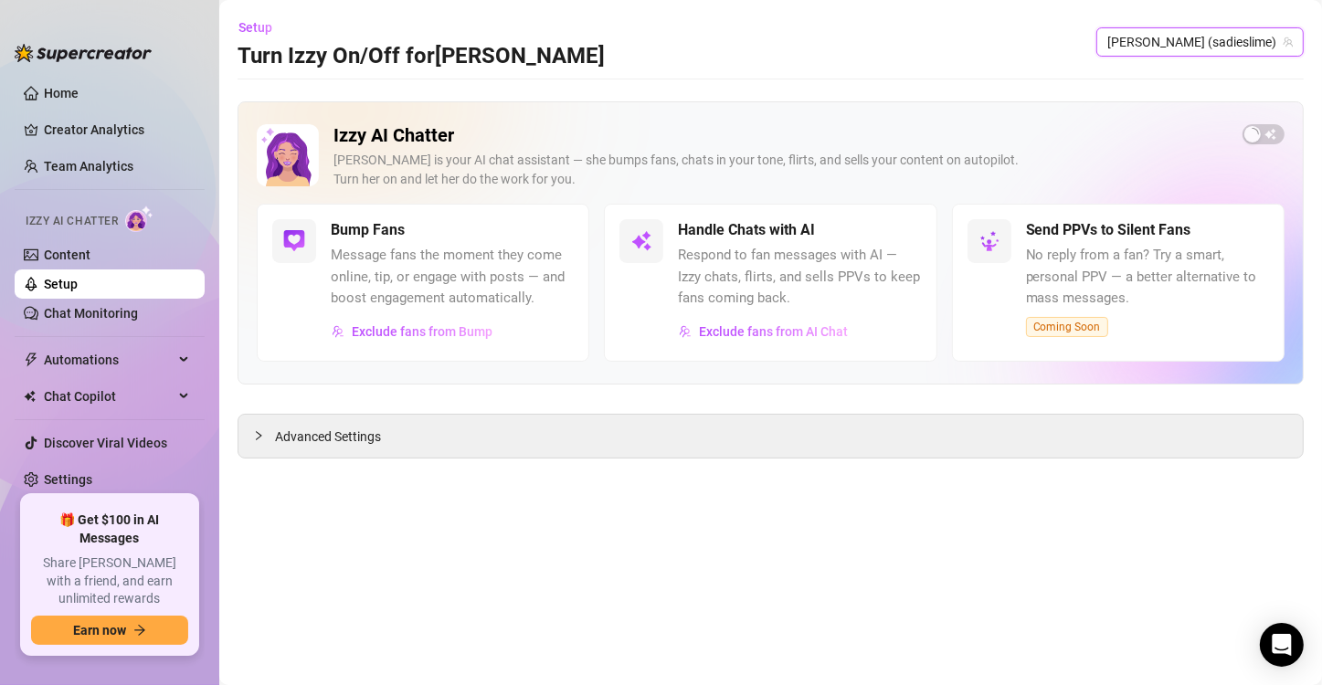
click at [78, 291] on link "Setup" at bounding box center [61, 284] width 34 height 15
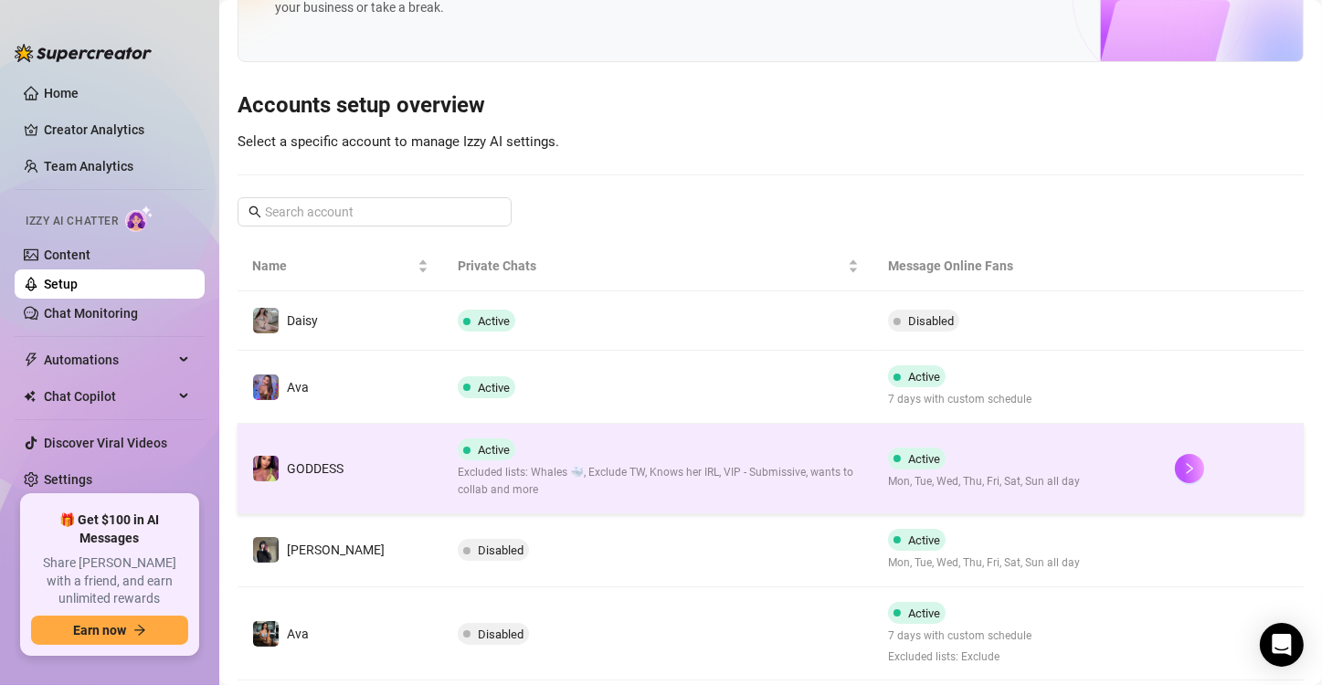
scroll to position [274, 0]
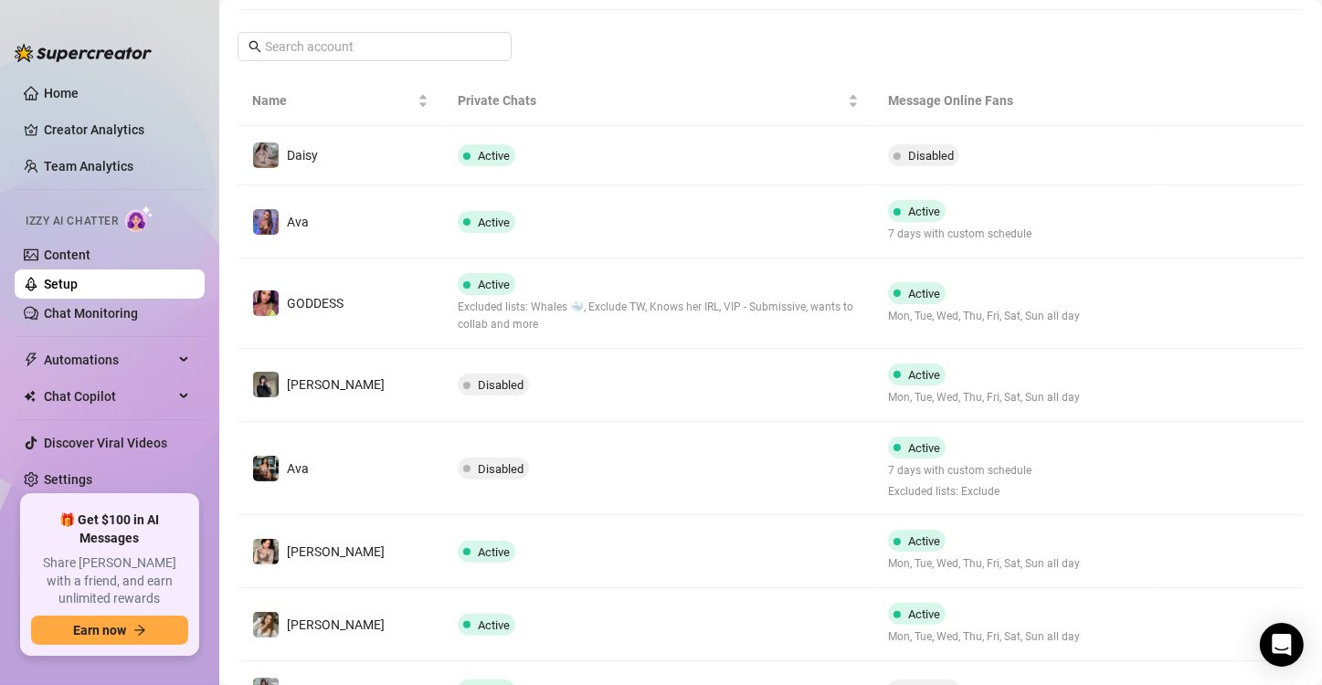
click at [78, 280] on link "Setup" at bounding box center [61, 284] width 34 height 15
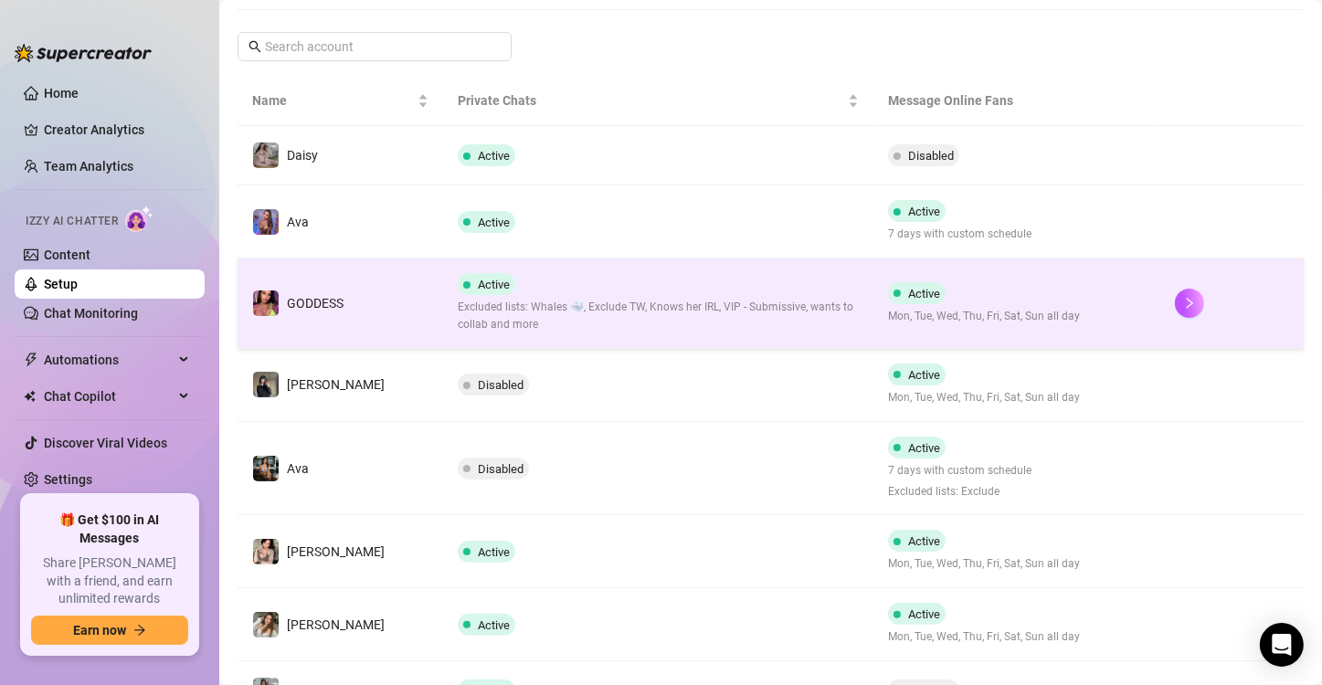
click at [954, 308] on span "Mon, Tue, Wed, Thu, Fri, Sat, Sun all day" at bounding box center [984, 316] width 192 height 17
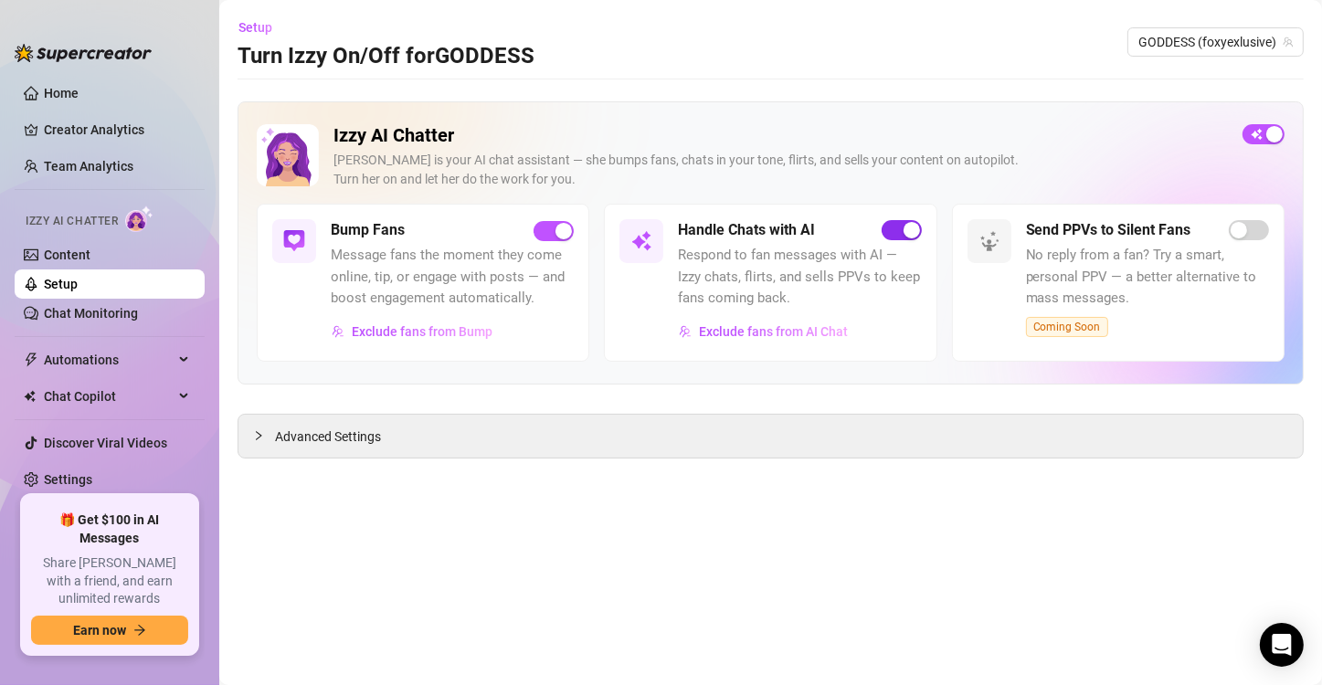
click at [898, 230] on span "button" at bounding box center [901, 230] width 40 height 20
click at [92, 475] on link "Settings" at bounding box center [68, 479] width 48 height 15
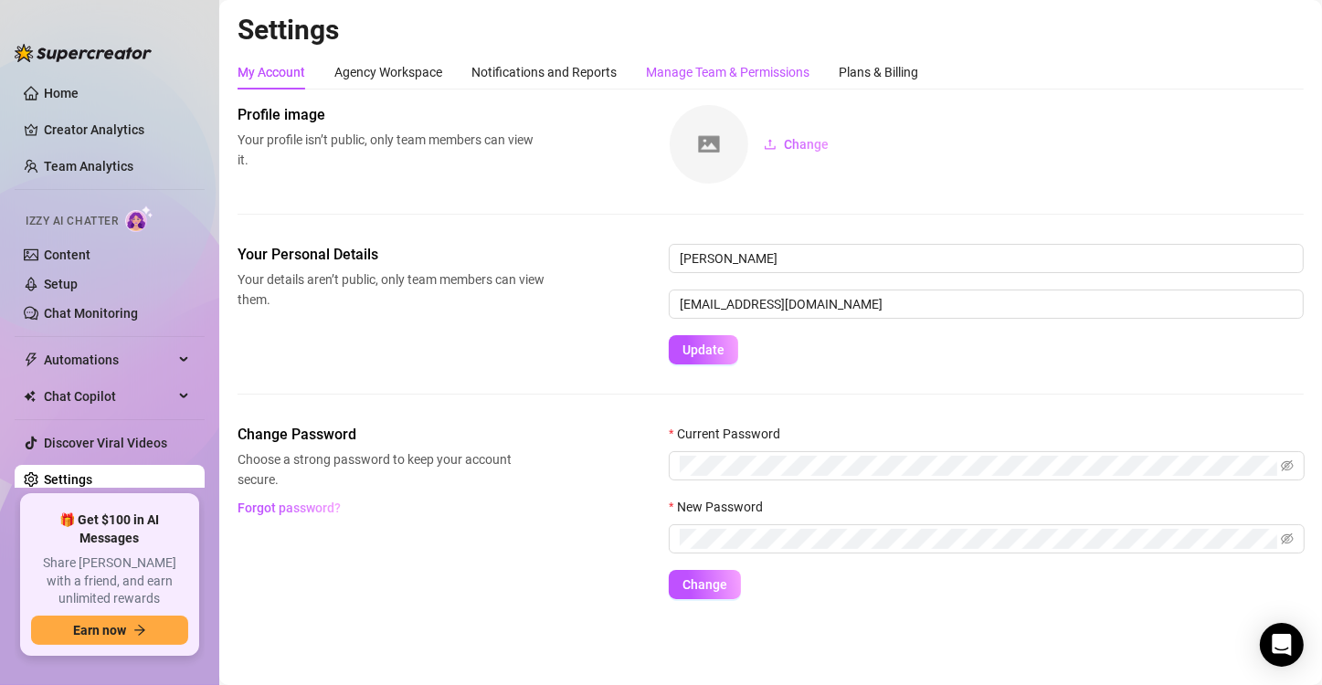
click at [755, 78] on div "Manage Team & Permissions" at bounding box center [727, 72] width 163 height 20
click at [607, 64] on div "Notifications and Reports" at bounding box center [543, 72] width 145 height 20
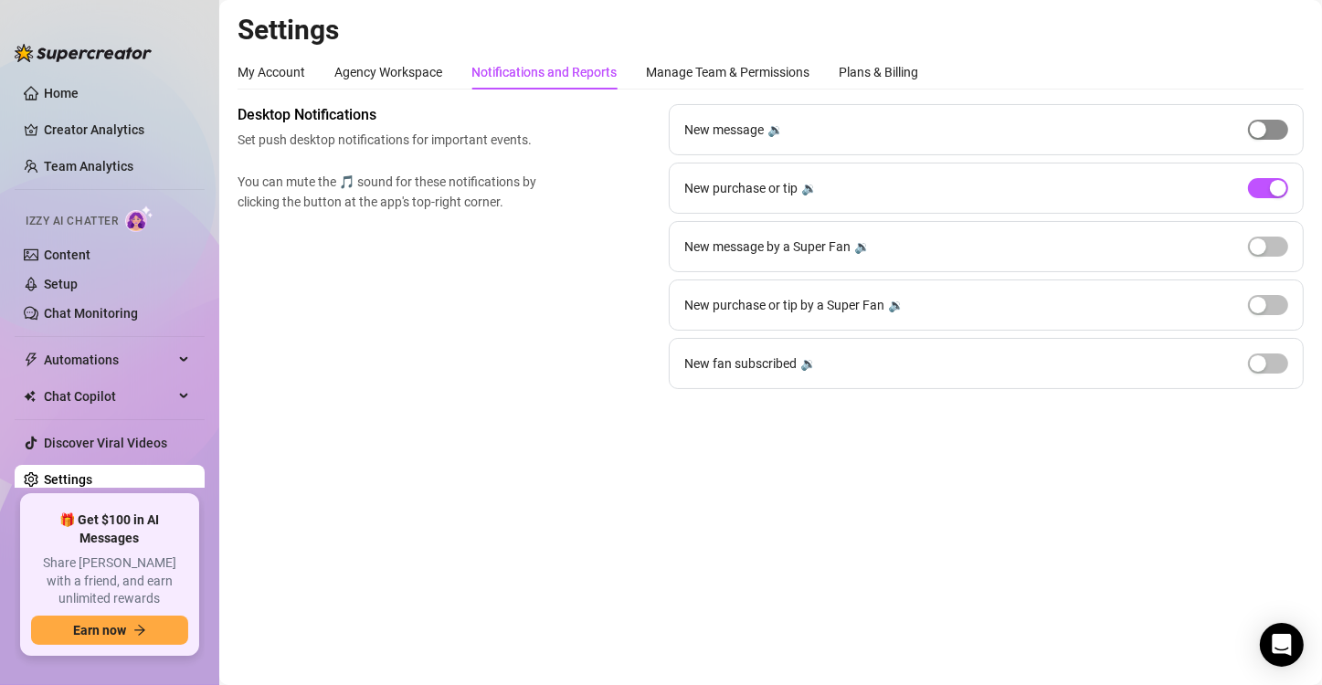
click at [1275, 135] on span "button" at bounding box center [1268, 130] width 40 height 20
click at [1275, 134] on div "button" at bounding box center [1278, 129] width 16 height 16
